Goal: Find specific page/section: Find specific page/section

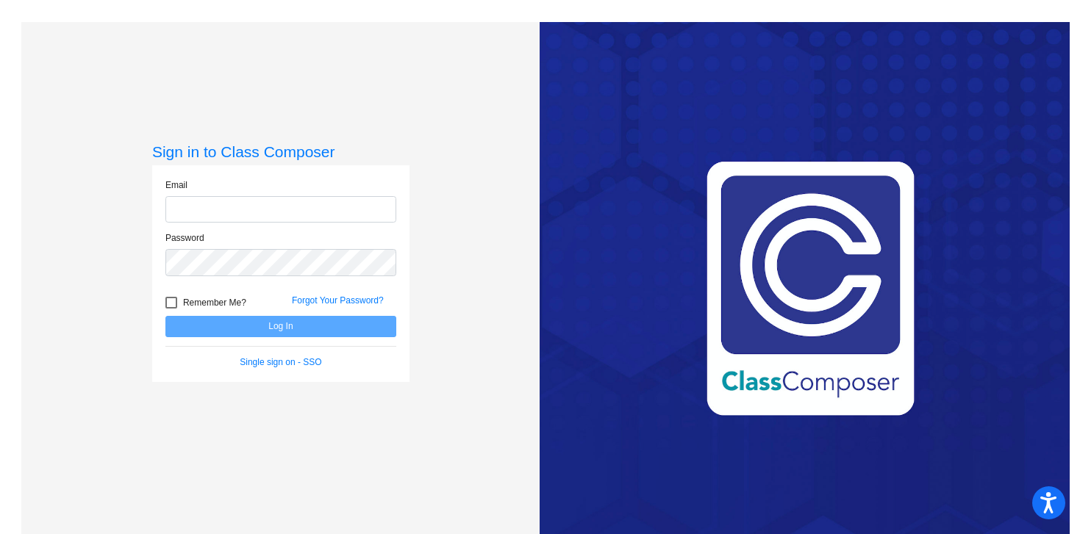
type input "selina.peay-collins@asd.edu.qa"
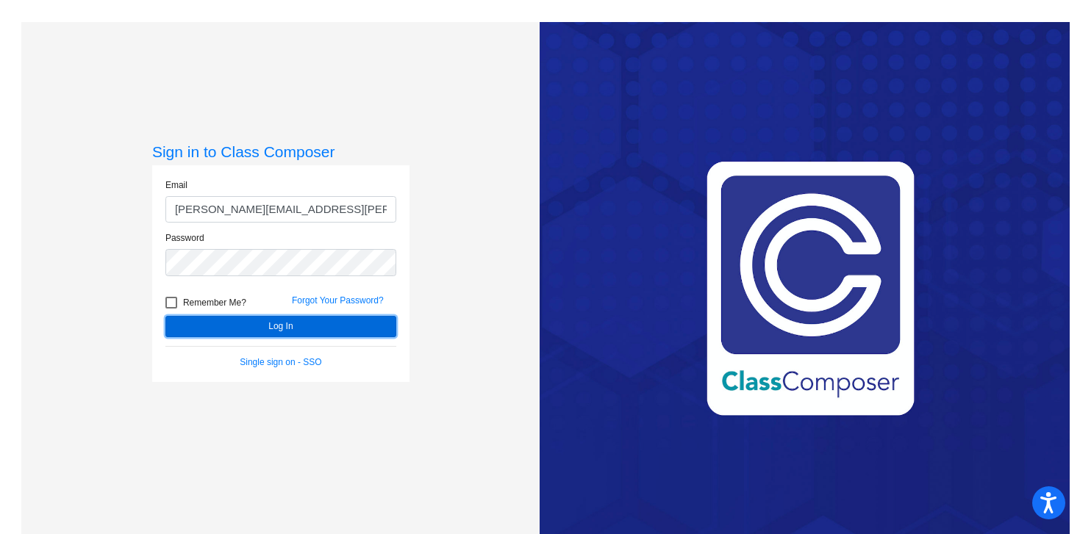
click at [269, 325] on button "Log In" at bounding box center [280, 326] width 231 height 21
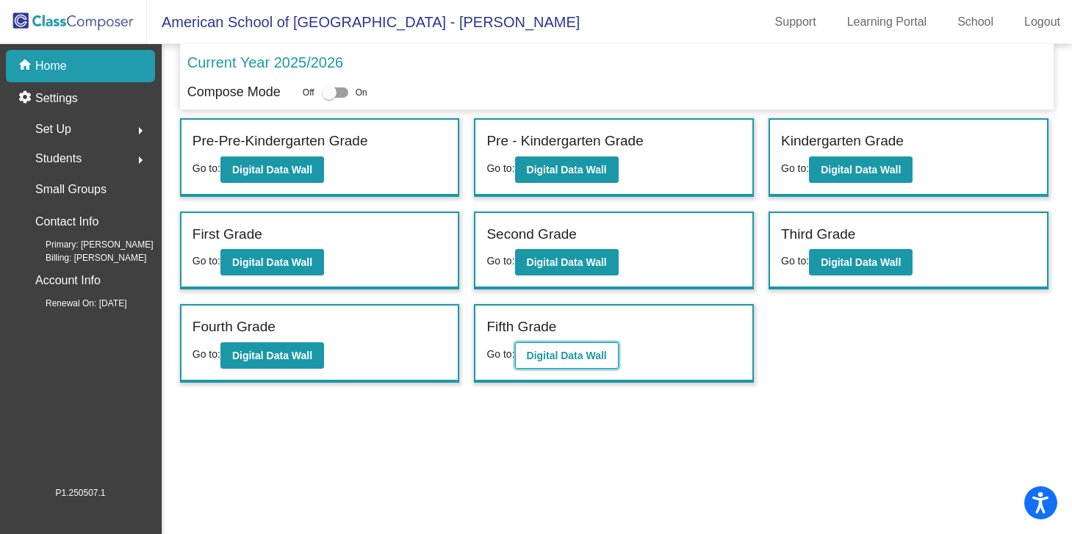
click at [606, 354] on b "Digital Data Wall" at bounding box center [567, 356] width 80 height 12
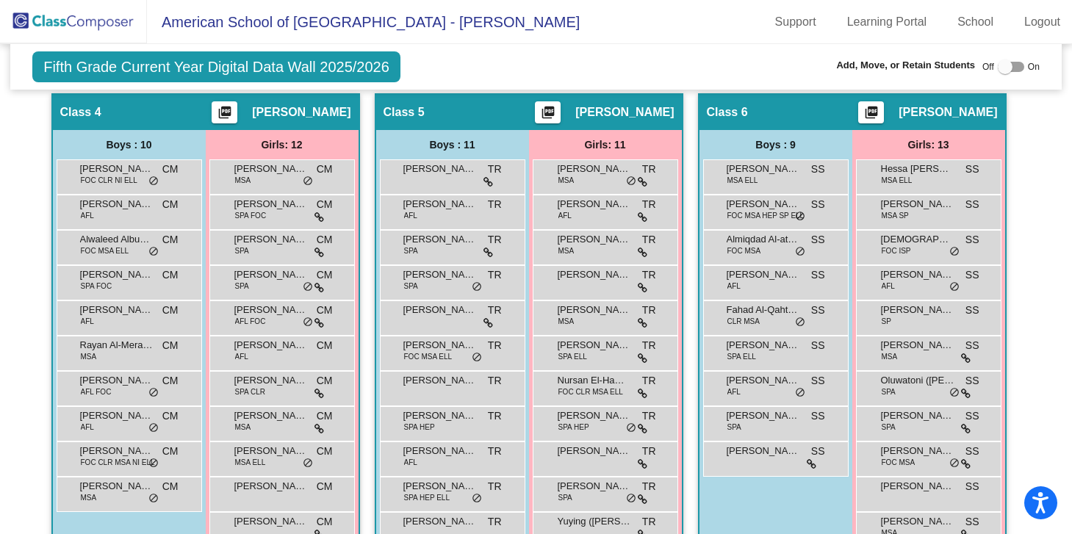
scroll to position [916, 0]
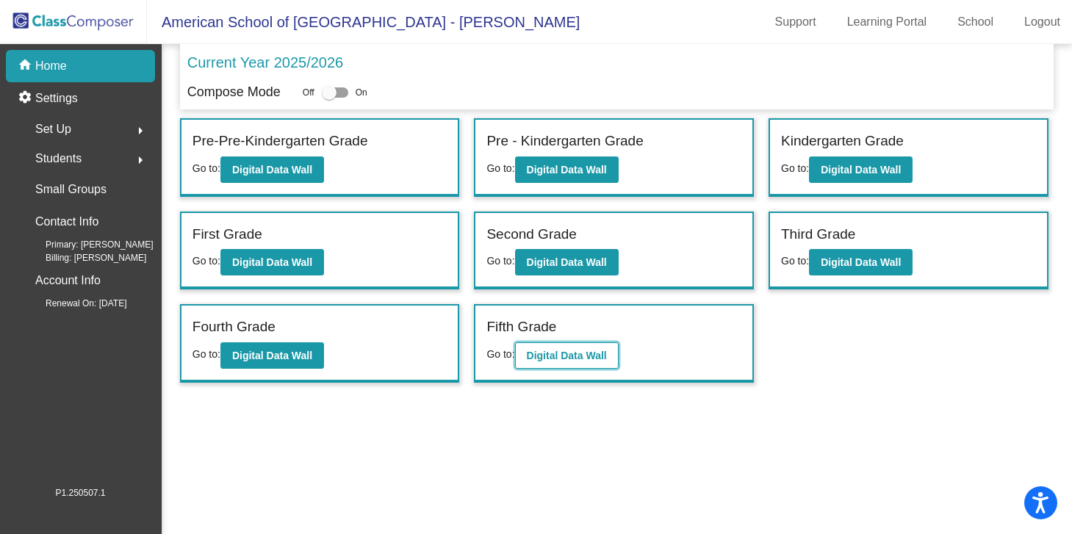
click at [592, 355] on b "Digital Data Wall" at bounding box center [567, 356] width 80 height 12
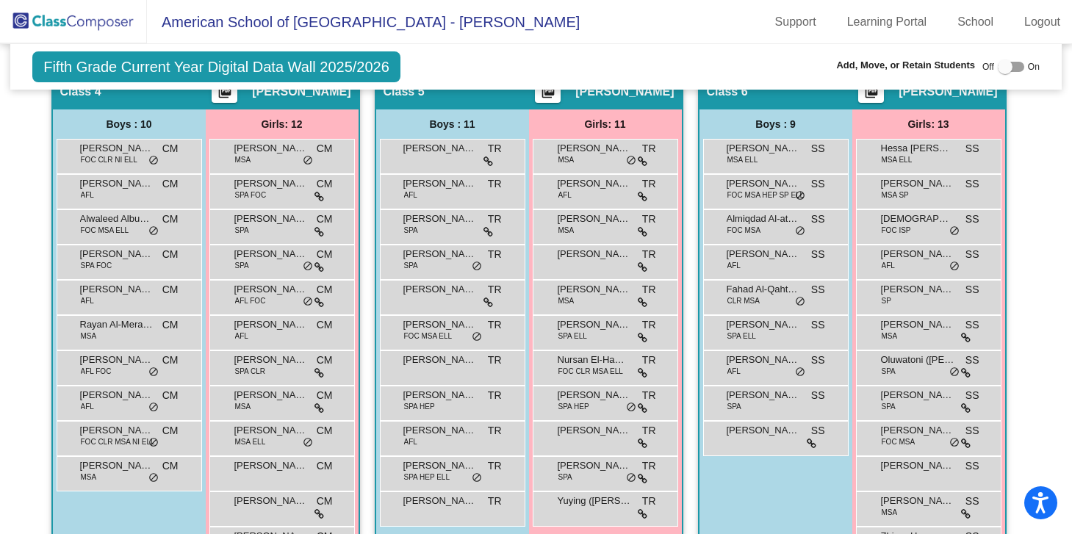
scroll to position [943, 0]
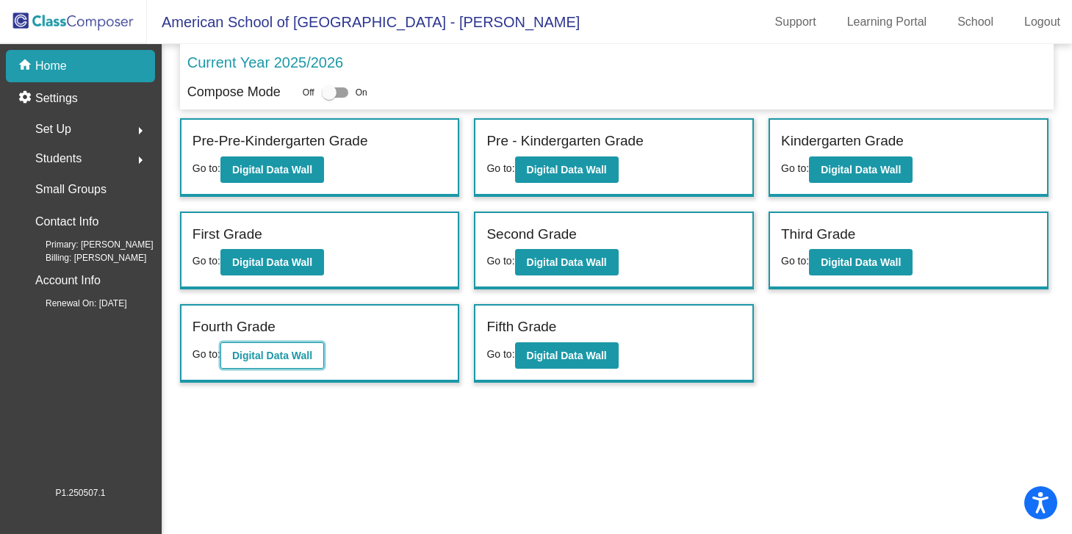
click at [282, 359] on b "Digital Data Wall" at bounding box center [272, 356] width 80 height 12
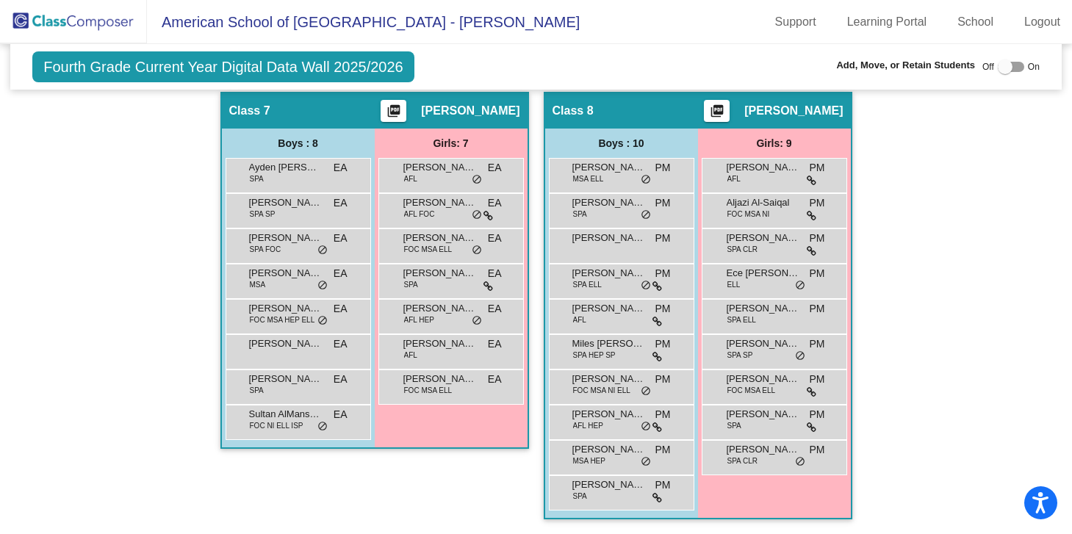
scroll to position [1353, 0]
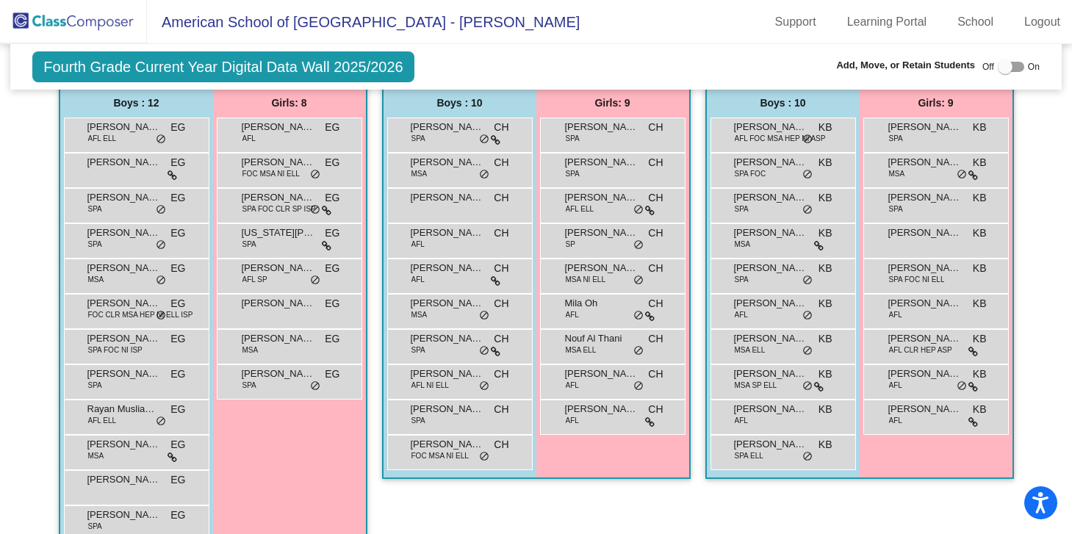
scroll to position [415, 0]
click at [0, 0] on div "Girls: 9 Arisa Jaramillo SPA KB lock do_not_disturb_alt Aya Haddadin MSA KB loc…" at bounding box center [0, 0] width 0 height 0
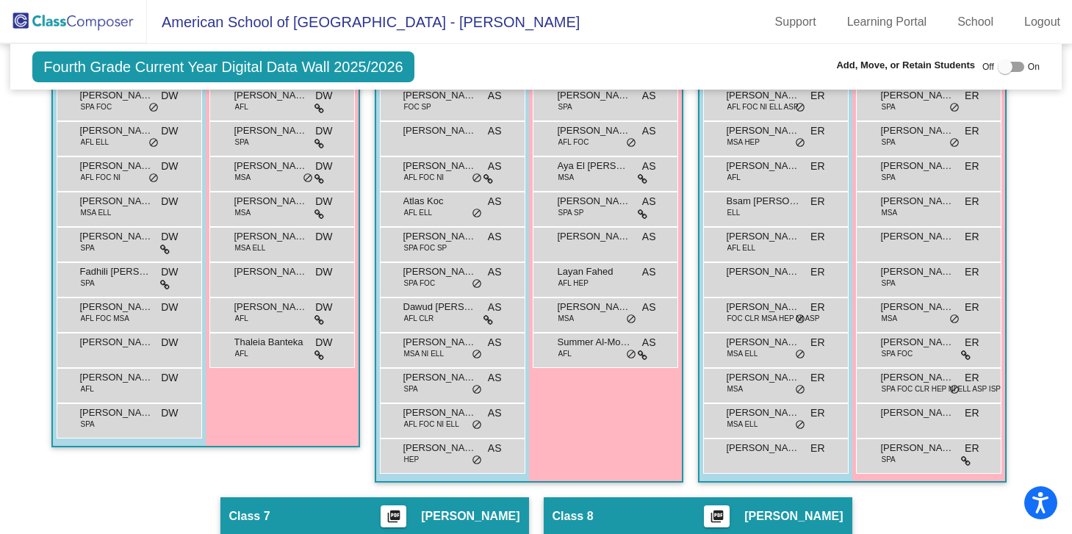
scroll to position [948, 0]
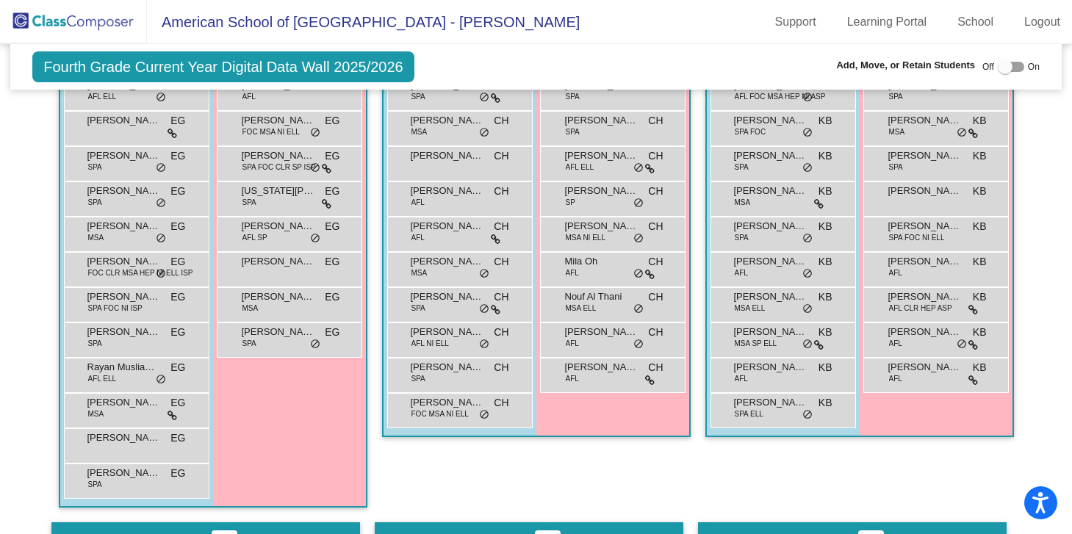
scroll to position [422, 0]
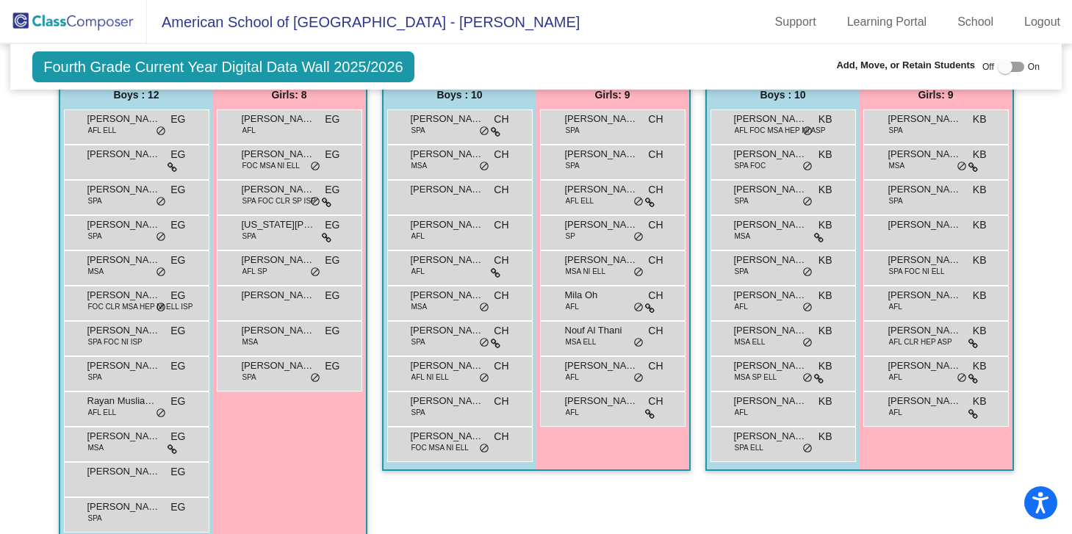
click at [0, 0] on div "Girls: 9 Amalia Tsolakidis SPA CH lock do_not_disturb_alt Cathleen Wijaya SPA C…" at bounding box center [0, 0] width 0 height 0
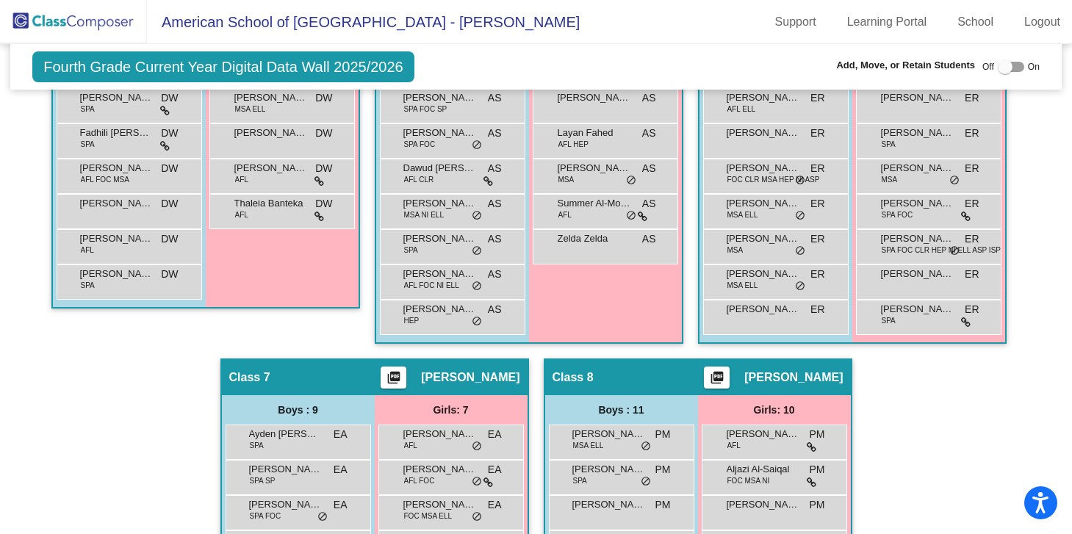
scroll to position [1100, 0]
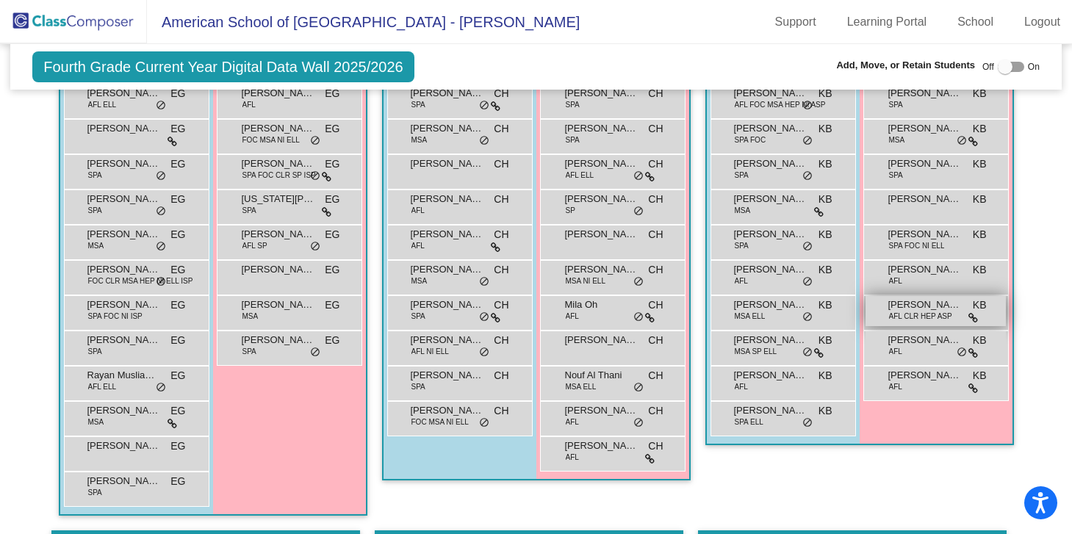
scroll to position [455, 0]
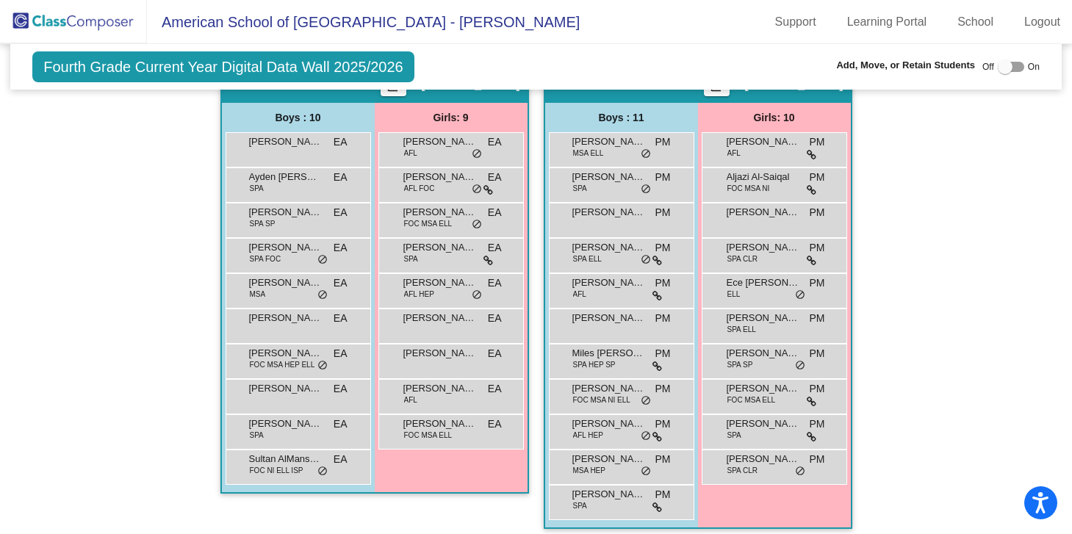
scroll to position [1387, 0]
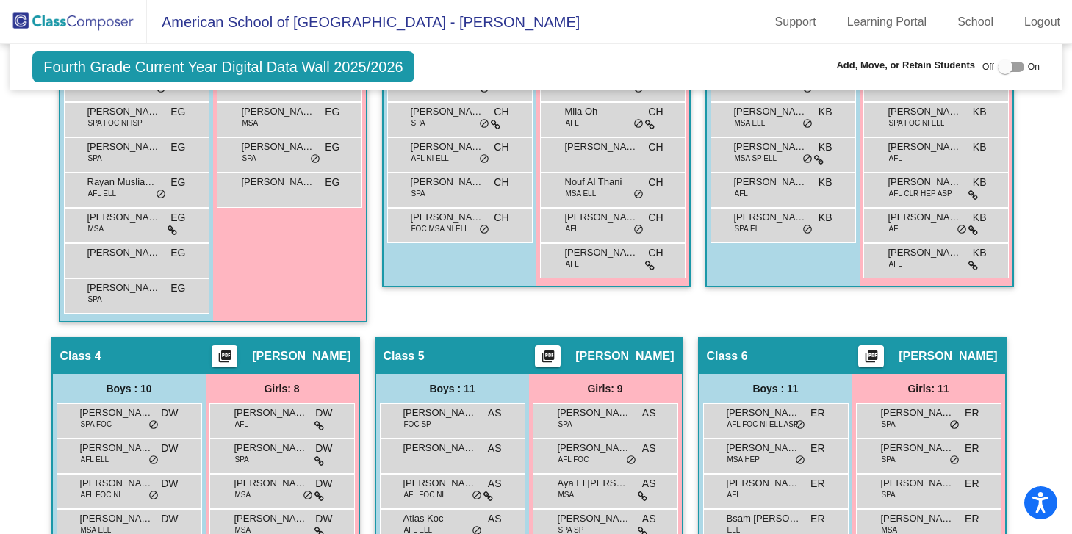
scroll to position [633, 0]
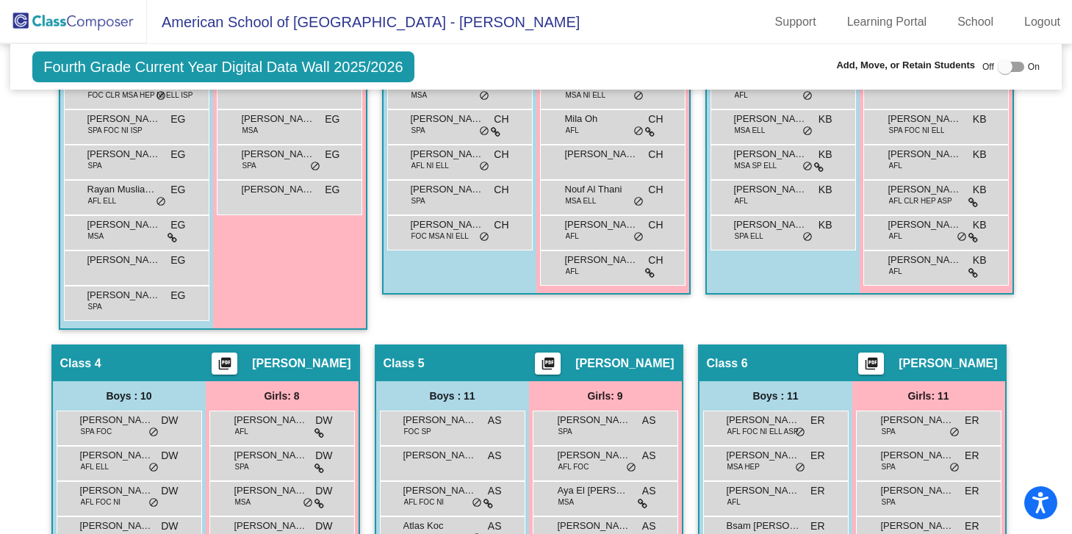
click at [0, 0] on div "Boys : 10 Abdulrahman Al Jaidah AFL FOC MSA HEP NI ASP KB lock do_not_disturb_a…" at bounding box center [0, 0] width 0 height 0
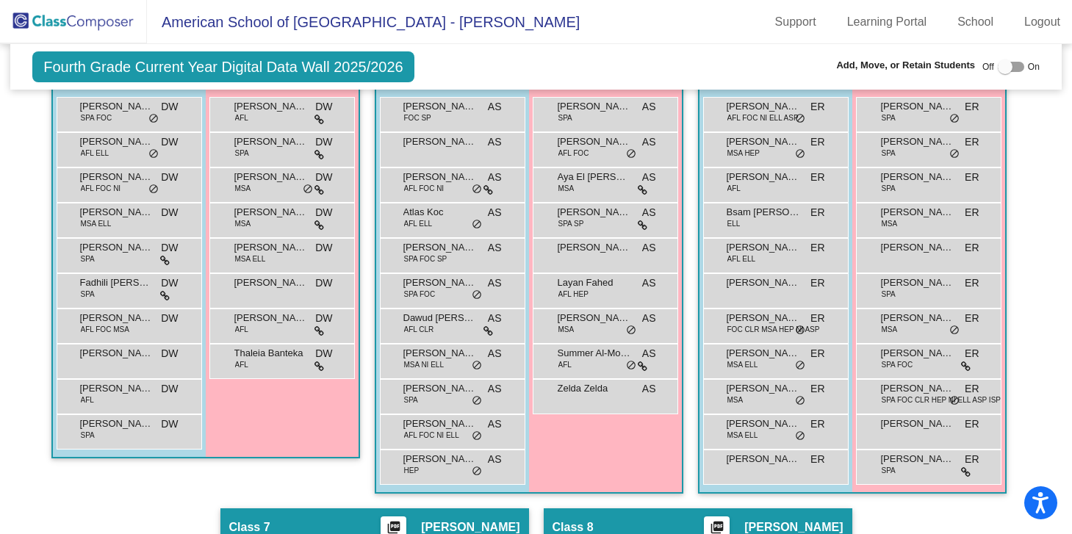
scroll to position [948, 0]
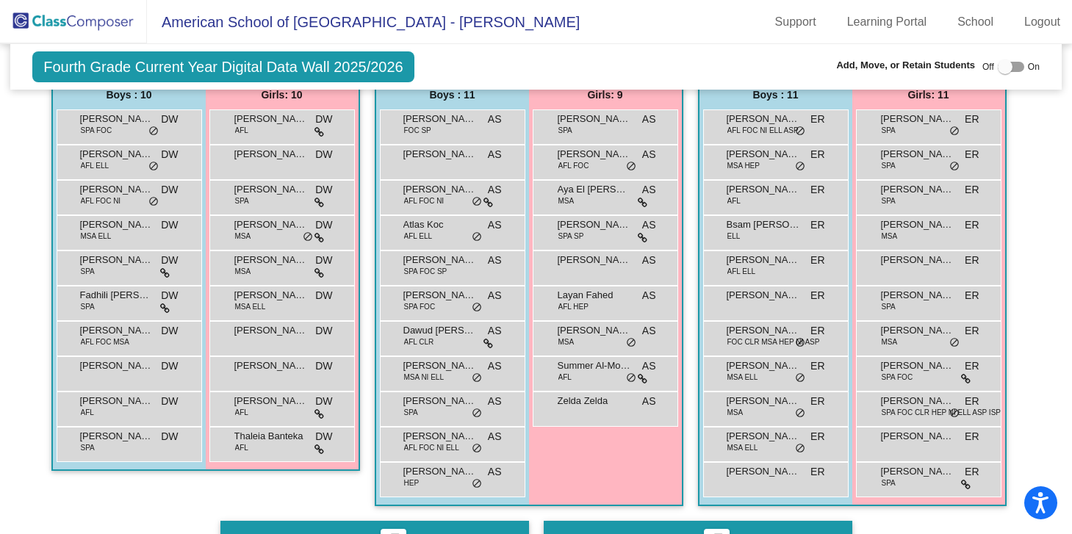
scroll to position [936, 0]
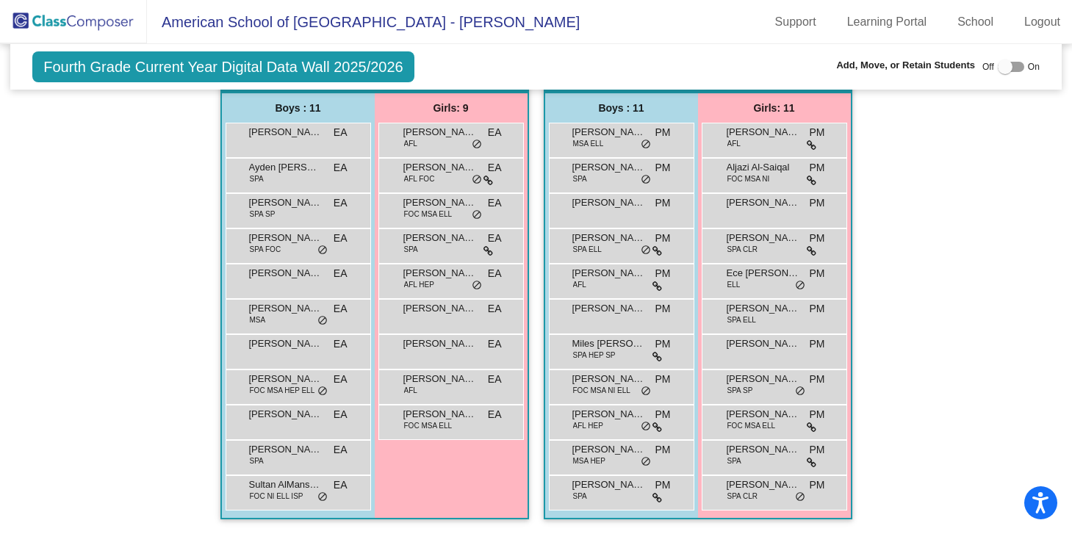
scroll to position [1459, 0]
click at [0, 0] on div "Girls: 9 Aldana Al-Sulaiti AFL EA lock do_not_disturb_alt Aya Glennon AFL FOC E…" at bounding box center [0, 0] width 0 height 0
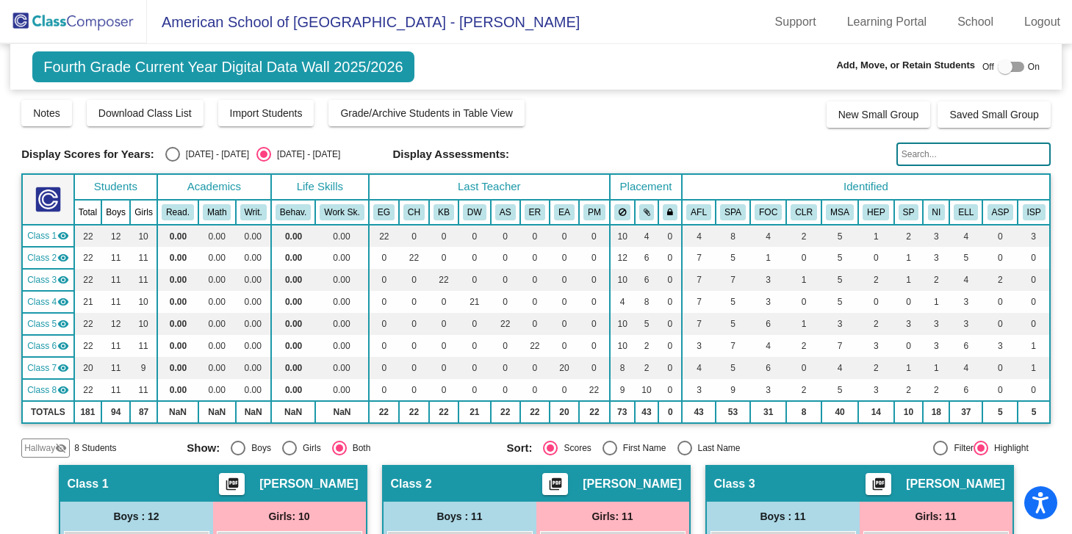
click at [85, 15] on img at bounding box center [73, 21] width 147 height 43
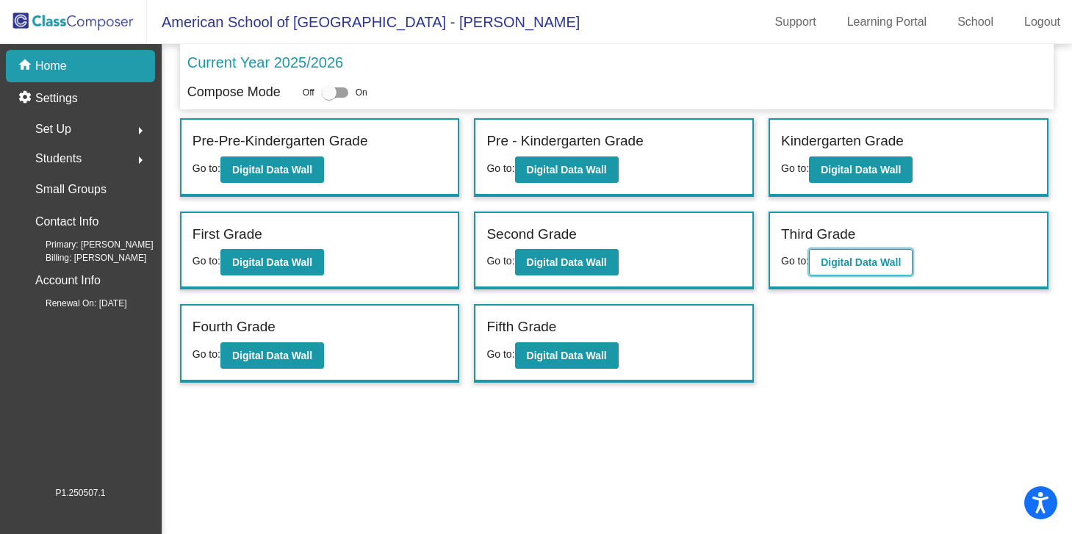
click at [846, 265] on b "Digital Data Wall" at bounding box center [861, 262] width 80 height 12
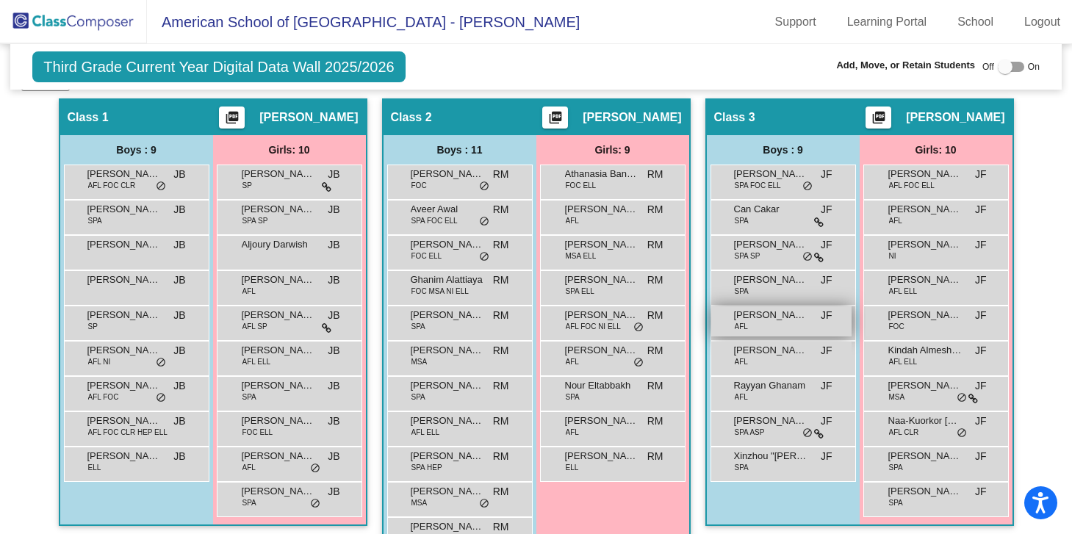
scroll to position [346, 0]
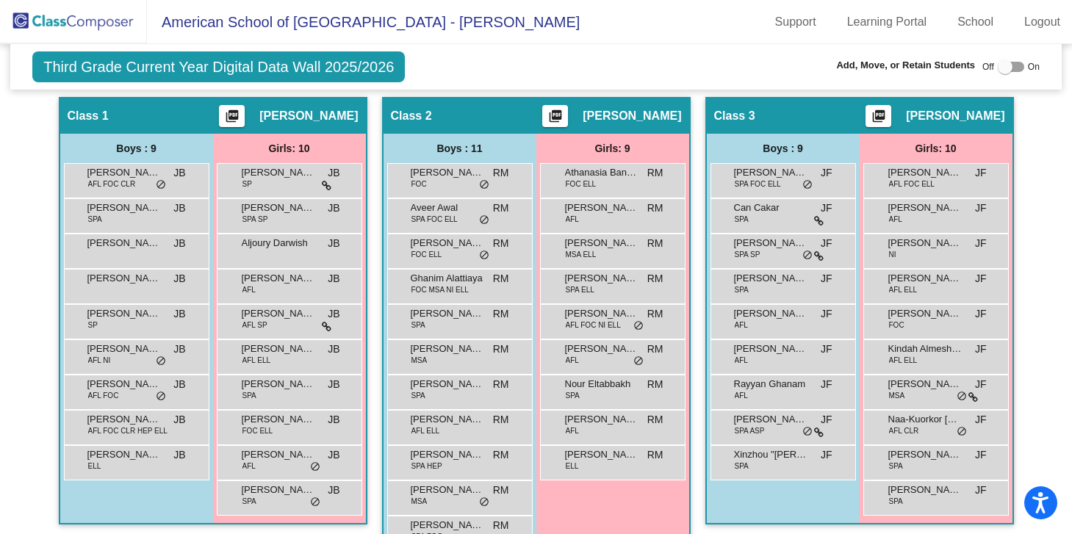
click at [0, 0] on div "Boys : 9 Albert-Andrei Ionescu SPA FOC ELL JF lock do_not_disturb_alt Can Cakar…" at bounding box center [0, 0] width 0 height 0
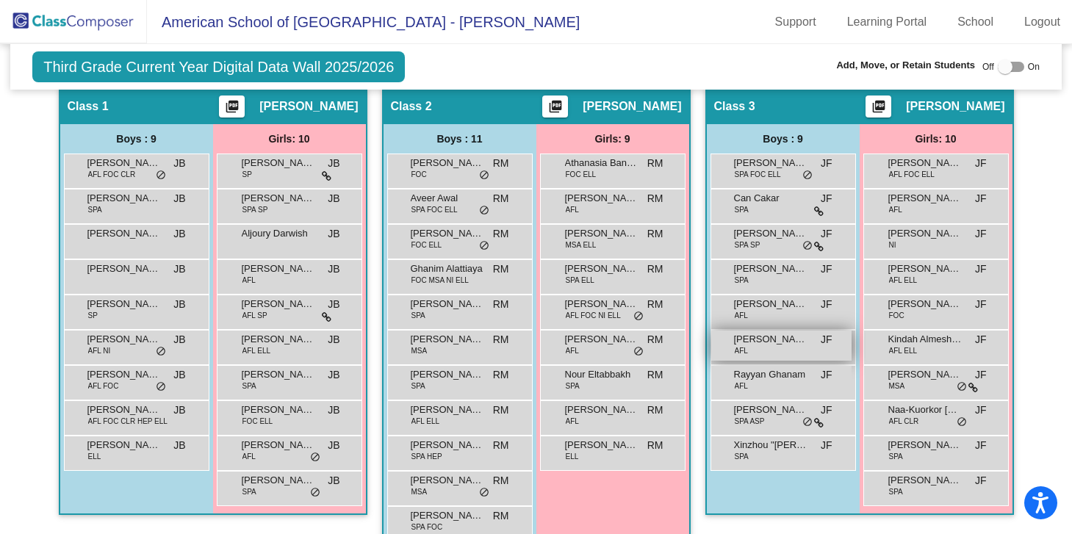
scroll to position [0, 0]
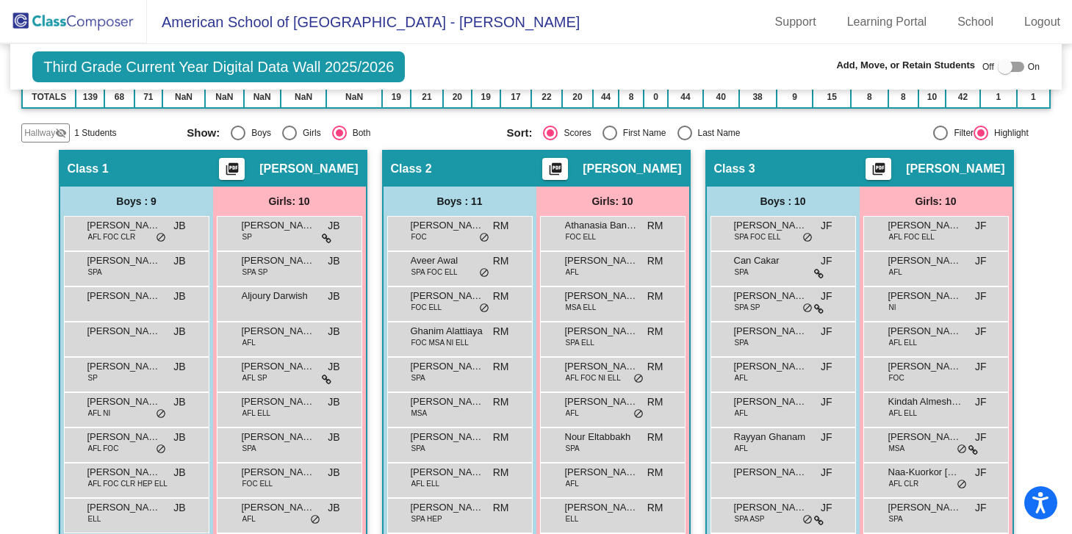
scroll to position [357, 0]
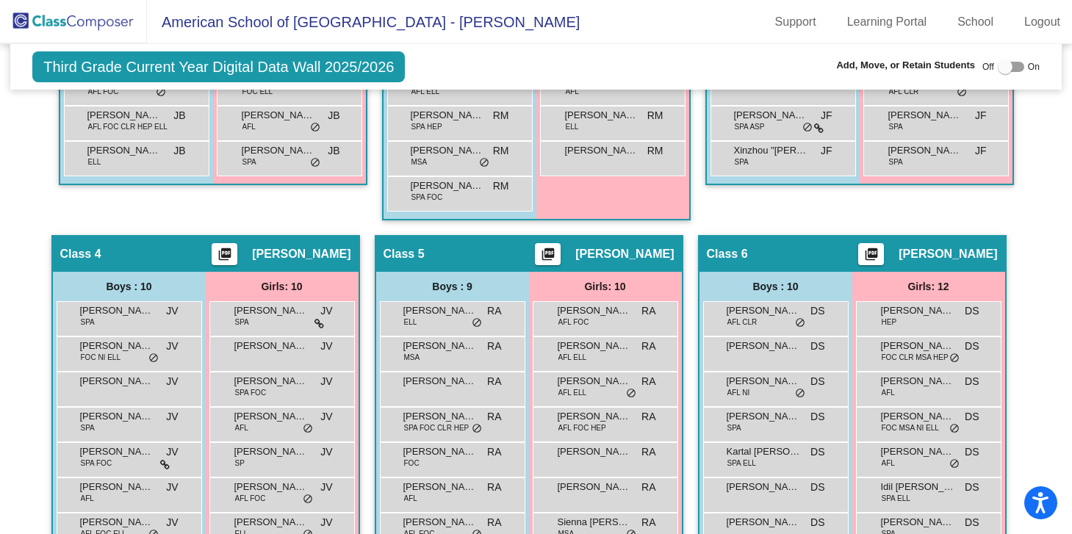
scroll to position [689, 0]
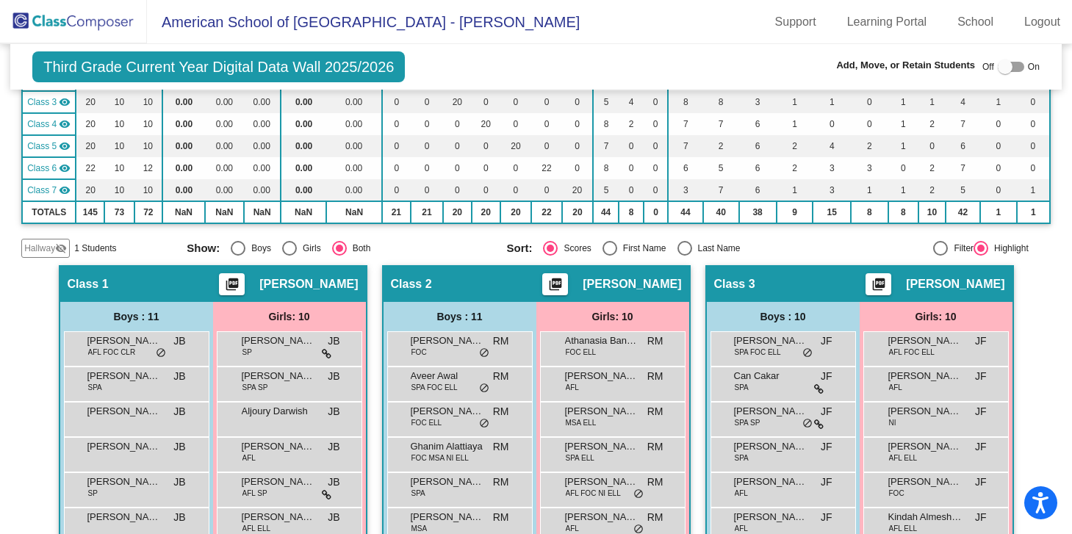
scroll to position [177, 0]
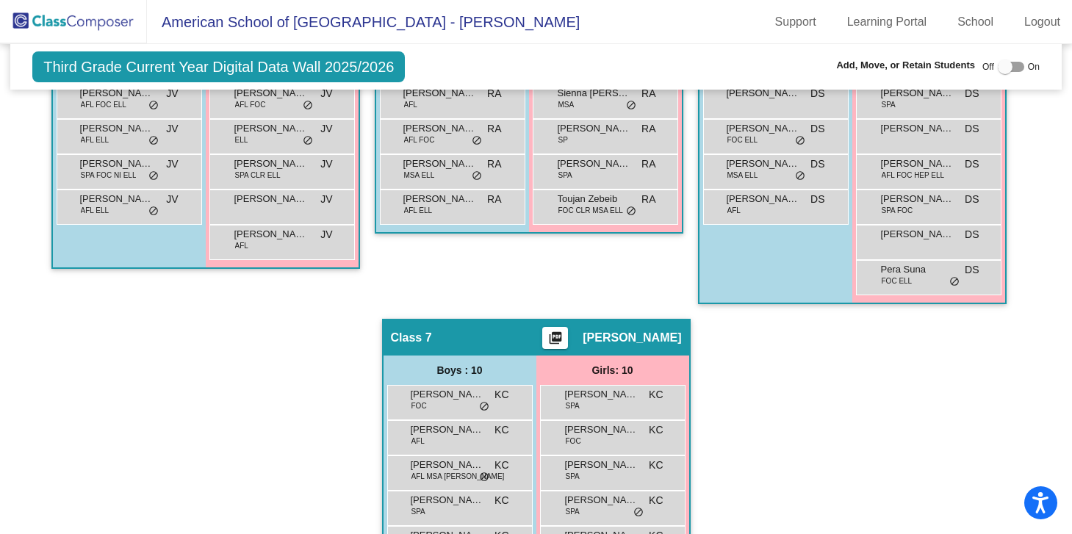
scroll to position [1149, 0]
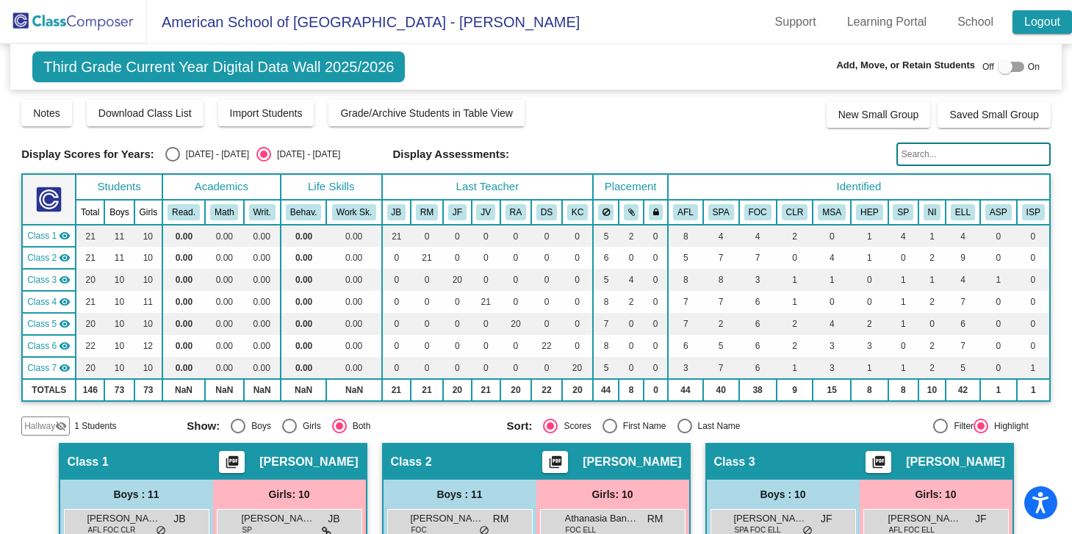
click at [1052, 27] on link "Logout" at bounding box center [1043, 22] width 60 height 24
